Goal: Information Seeking & Learning: Learn about a topic

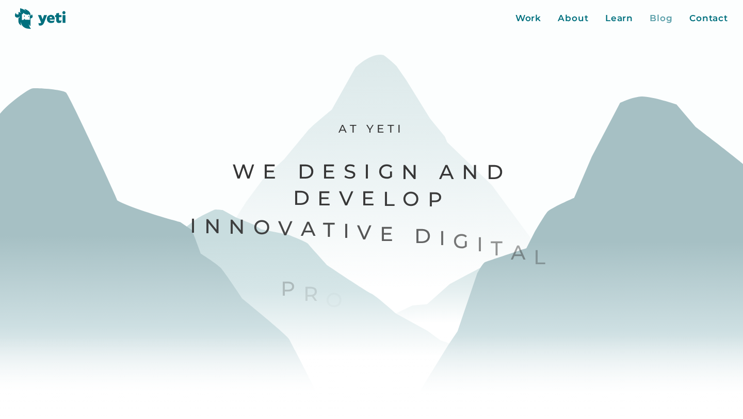
click at [658, 21] on div "Blog" at bounding box center [661, 18] width 23 height 13
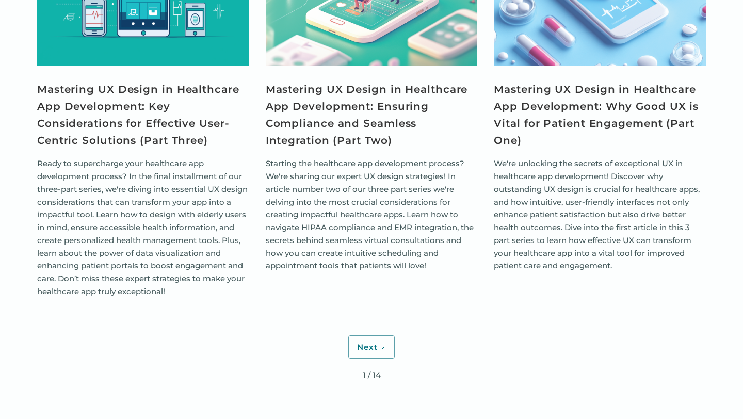
scroll to position [4293, 0]
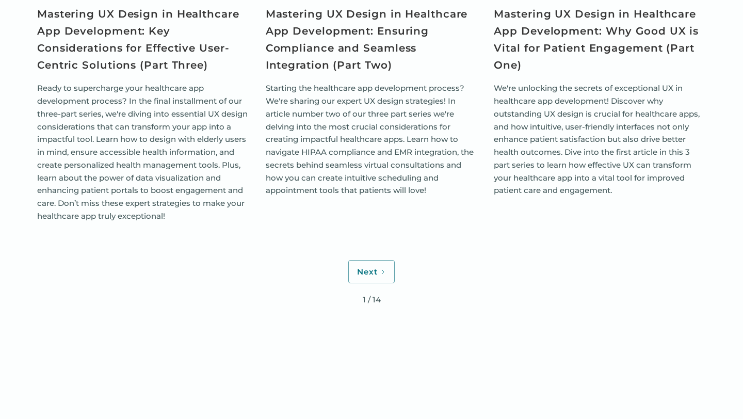
click at [343, 260] on div "Next 1 / 14" at bounding box center [371, 289] width 669 height 59
click at [359, 267] on div "Next" at bounding box center [367, 272] width 21 height 10
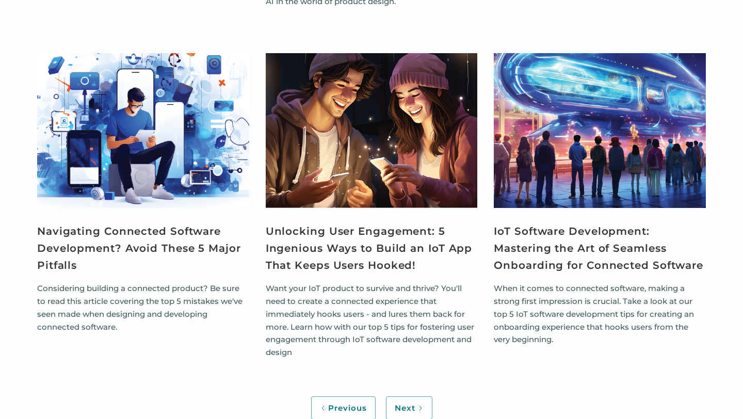
scroll to position [3956, 0]
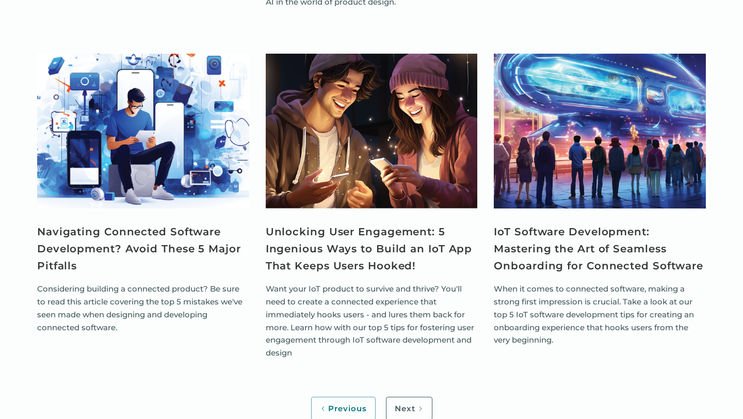
click at [415, 397] on link "Next" at bounding box center [409, 409] width 46 height 24
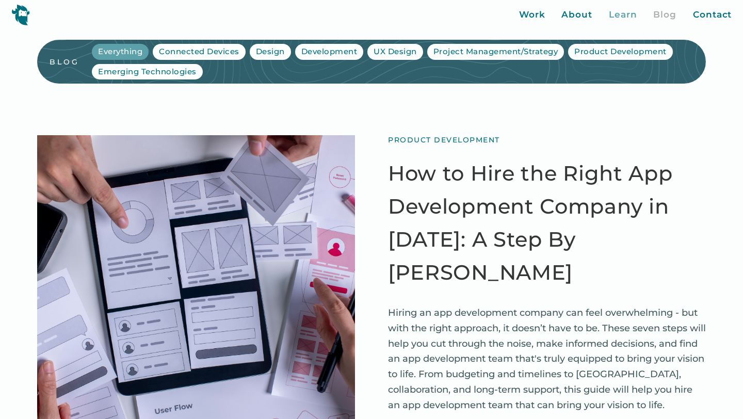
click at [627, 19] on div "Learn" at bounding box center [623, 14] width 28 height 13
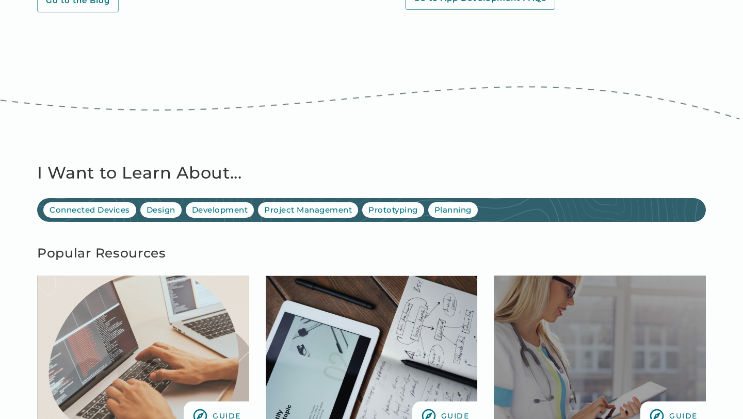
scroll to position [561, 0]
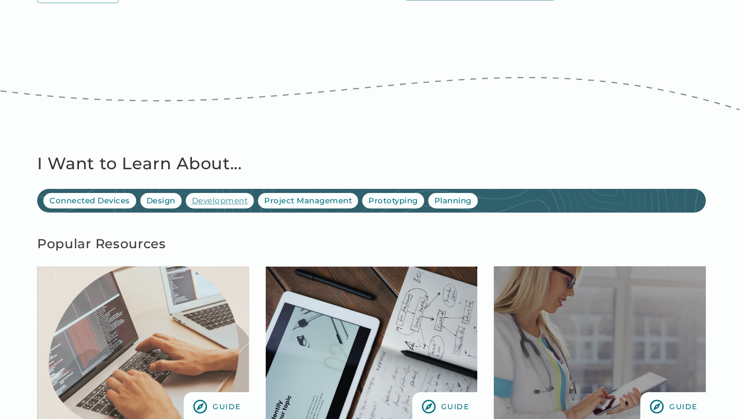
click at [224, 202] on div "Development" at bounding box center [220, 201] width 56 height 12
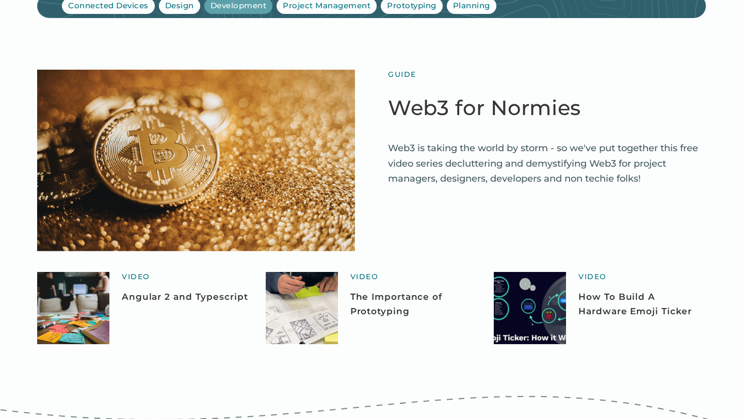
scroll to position [128, 0]
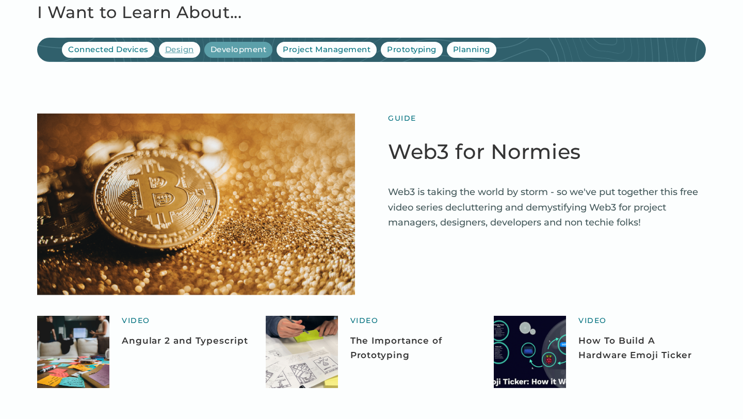
click at [180, 52] on div "Design" at bounding box center [179, 50] width 29 height 12
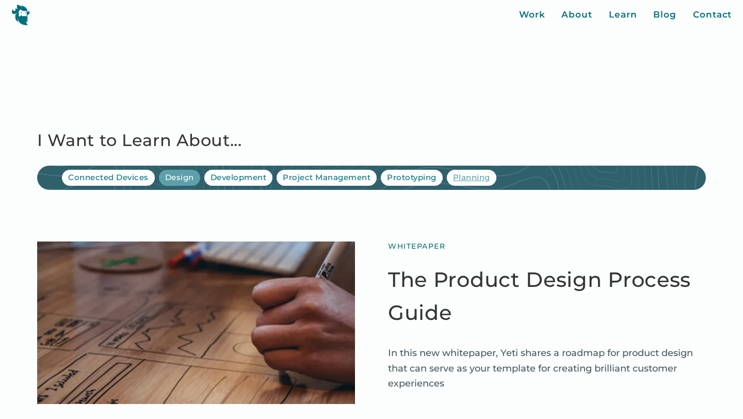
click at [468, 180] on div "Planning" at bounding box center [471, 178] width 37 height 12
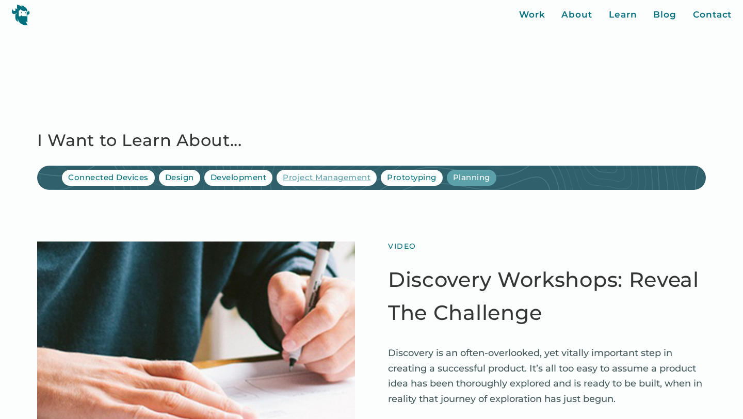
click at [349, 175] on div "Project Management" at bounding box center [327, 178] width 88 height 12
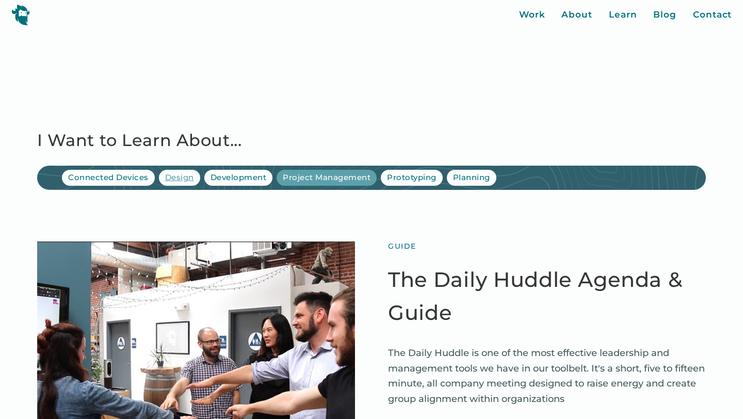
click at [170, 173] on div "Design" at bounding box center [179, 178] width 29 height 12
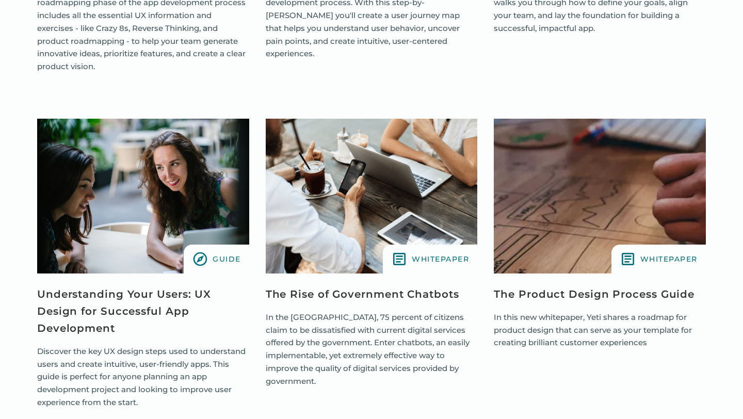
scroll to position [1611, 0]
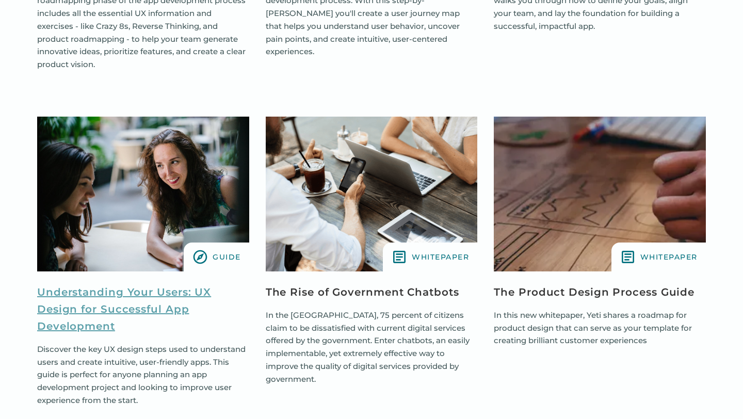
click at [162, 294] on link "Understanding Your Users: UX Design for Successful App Development" at bounding box center [143, 309] width 212 height 51
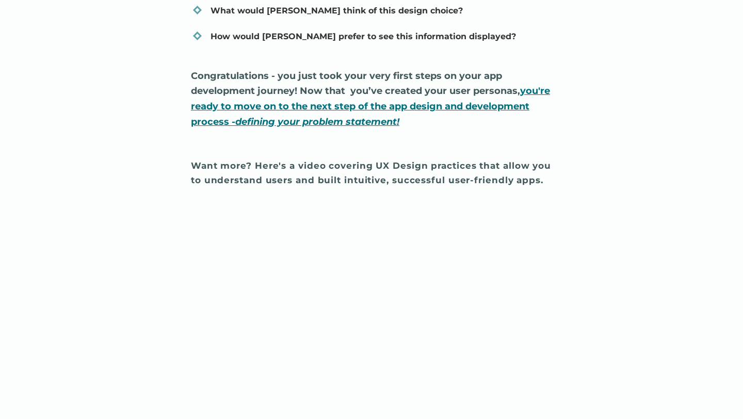
scroll to position [8772, 0]
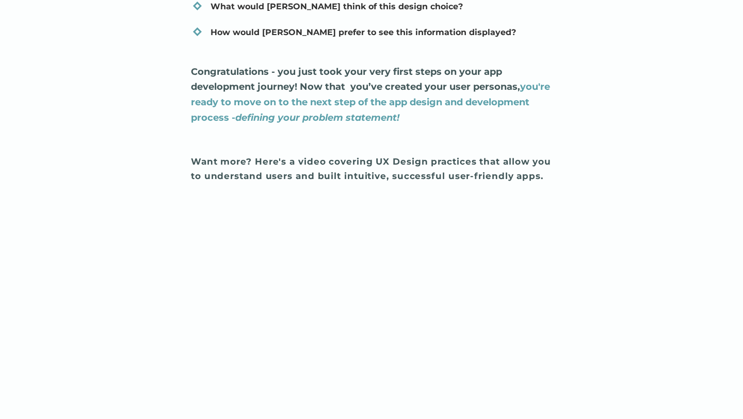
click at [349, 119] on strong "you're ready to move on to the next step of the app design and development proc…" at bounding box center [370, 102] width 359 height 42
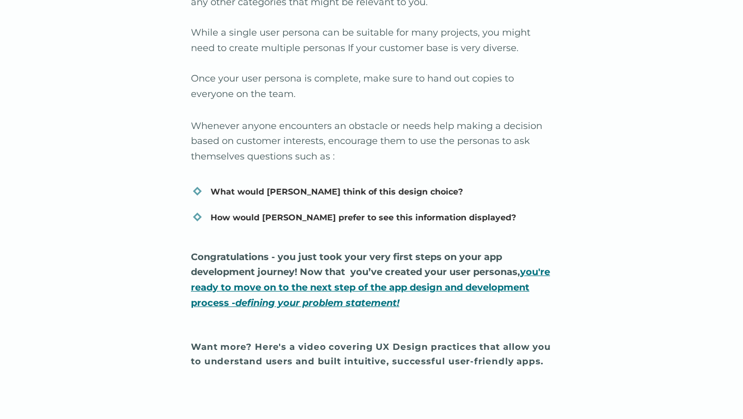
scroll to position [8620, 0]
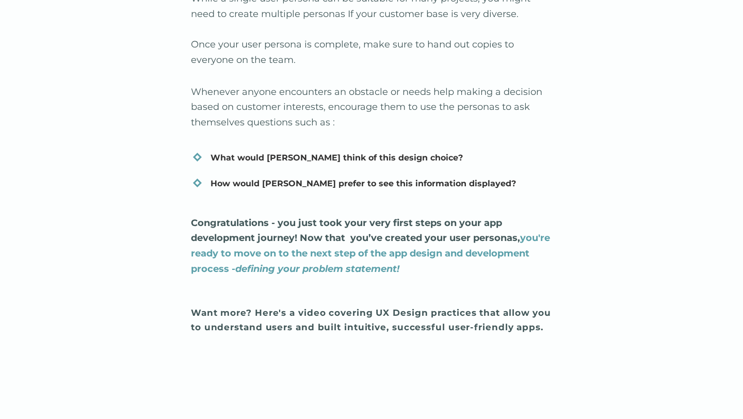
click at [284, 274] on strong "you're ready to move on to the next step of the app design and development proc…" at bounding box center [370, 253] width 359 height 42
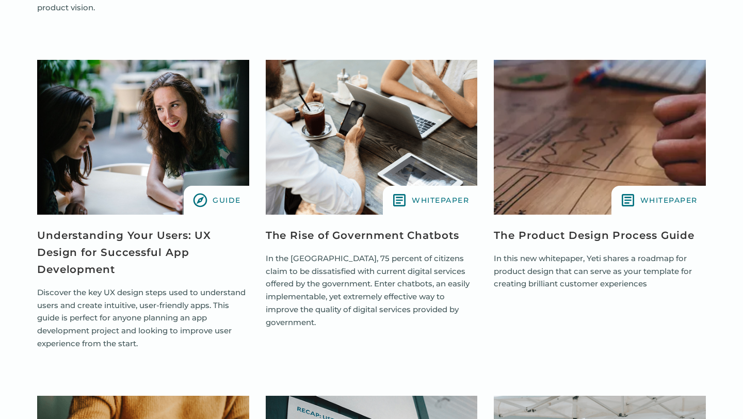
scroll to position [1611, 0]
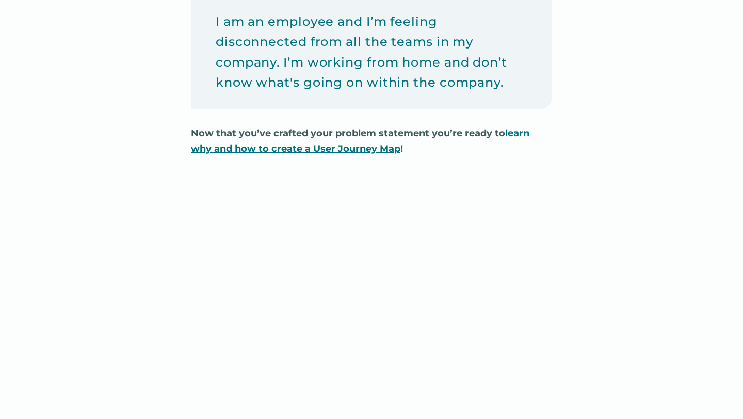
scroll to position [3451, 0]
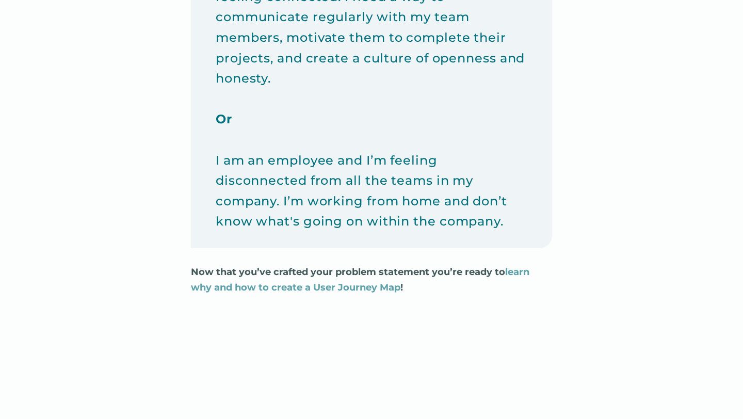
click at [277, 286] on strong "learn why and how to create a User Journey Map" at bounding box center [360, 279] width 339 height 27
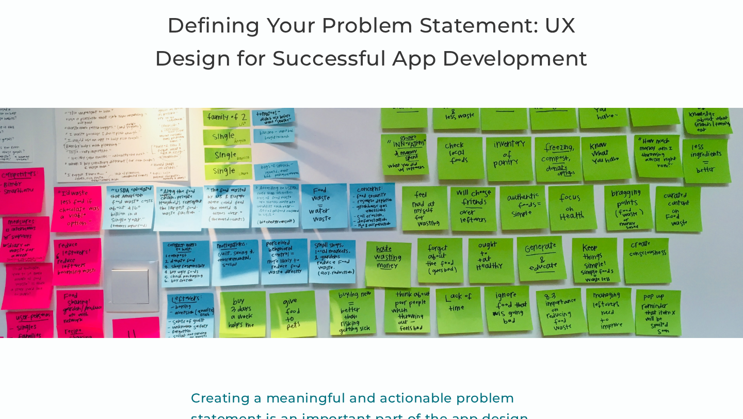
scroll to position [0, 0]
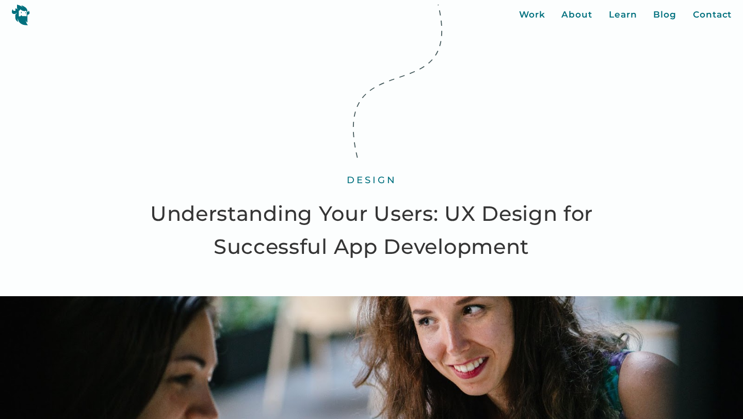
click at [279, 237] on h1 "Understanding Your Users: UX Design for Successful App Development" at bounding box center [372, 230] width 446 height 66
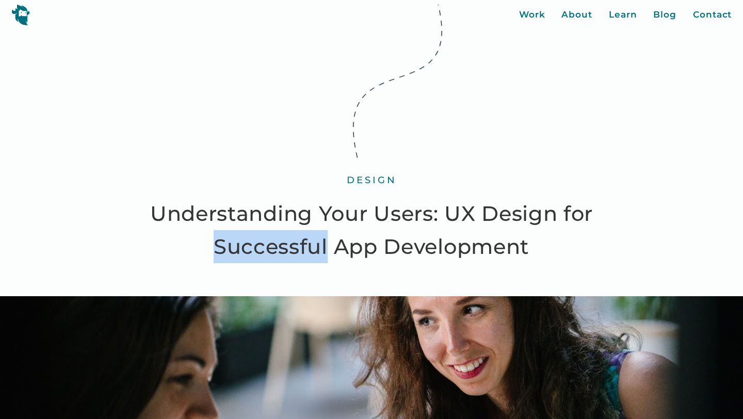
click at [279, 237] on h1 "Understanding Your Users: UX Design for Successful App Development" at bounding box center [372, 230] width 446 height 66
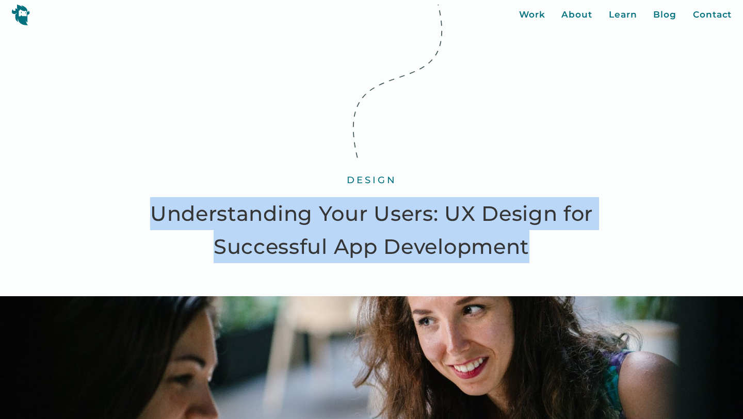
click at [279, 237] on h1 "Understanding Your Users: UX Design for Successful App Development" at bounding box center [372, 230] width 446 height 66
copy h1 "Understanding Your Users: UX Design for Successful App Development"
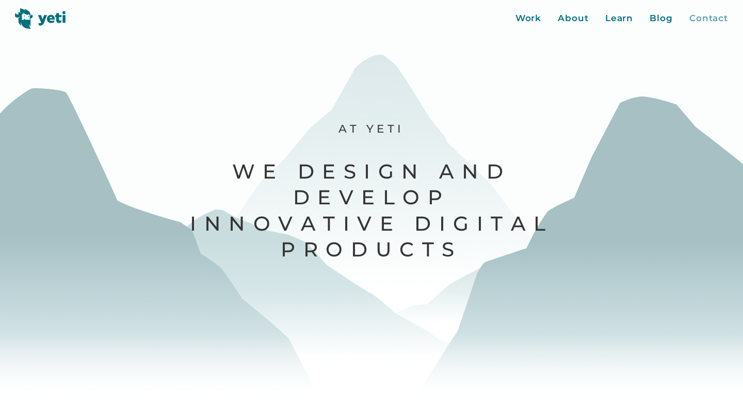
click at [691, 22] on div "Contact" at bounding box center [708, 18] width 39 height 13
